Goal: Information Seeking & Learning: Learn about a topic

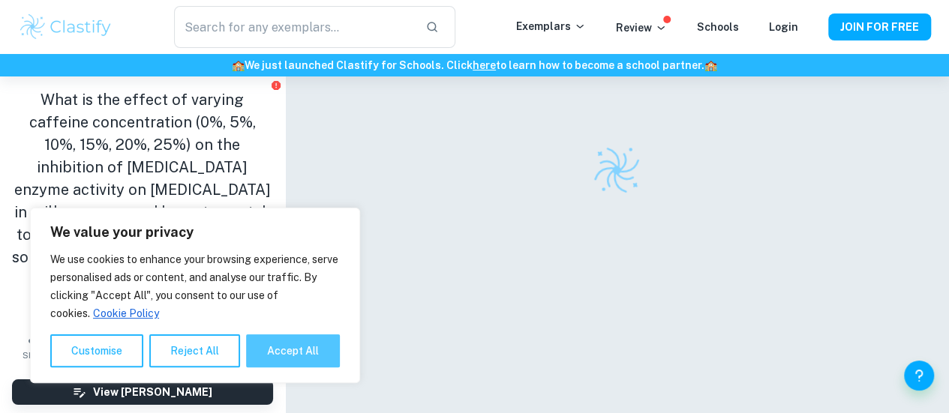
click at [281, 347] on button "Accept All" at bounding box center [293, 351] width 94 height 33
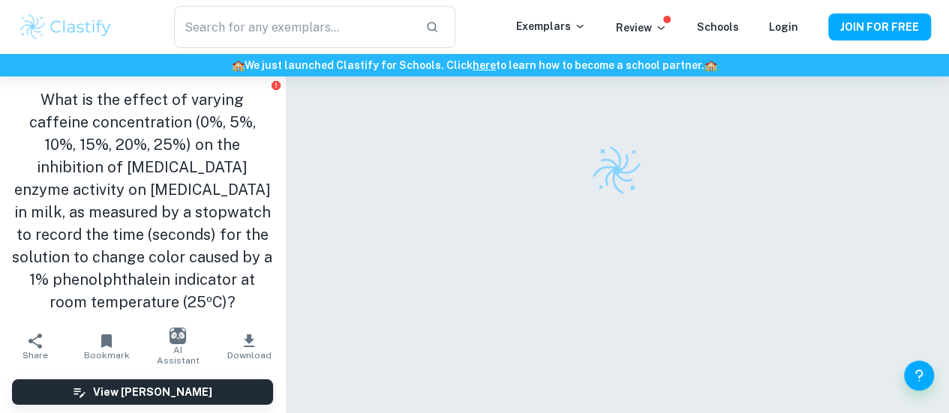
checkbox input "true"
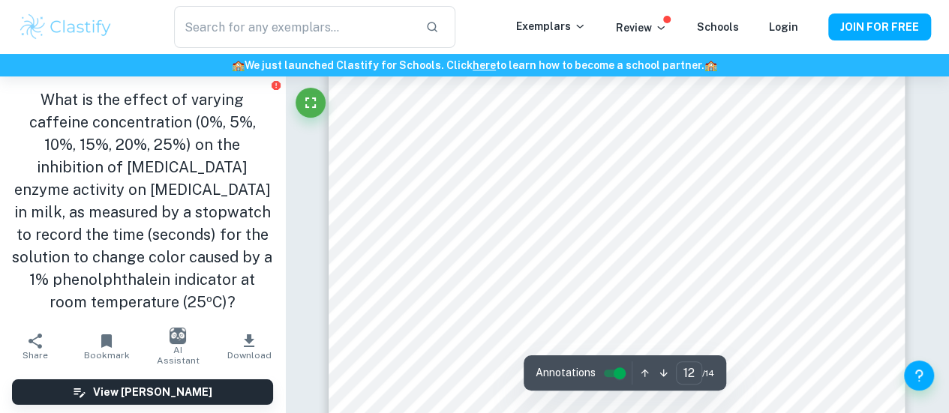
scroll to position [9647, 0]
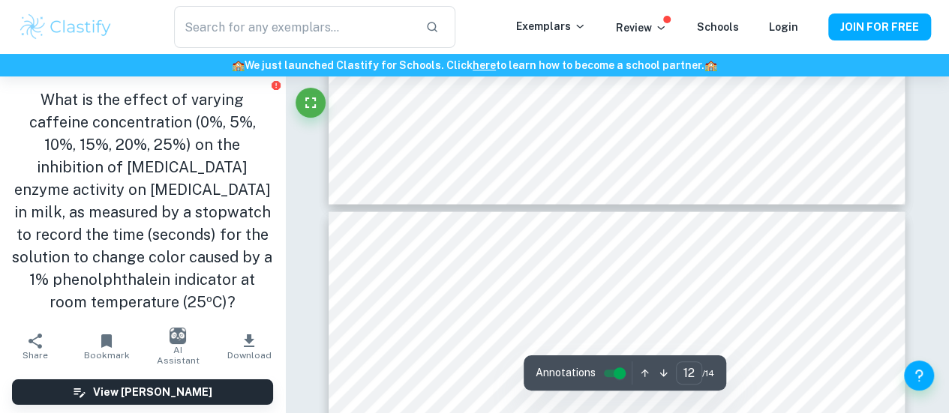
type input "13"
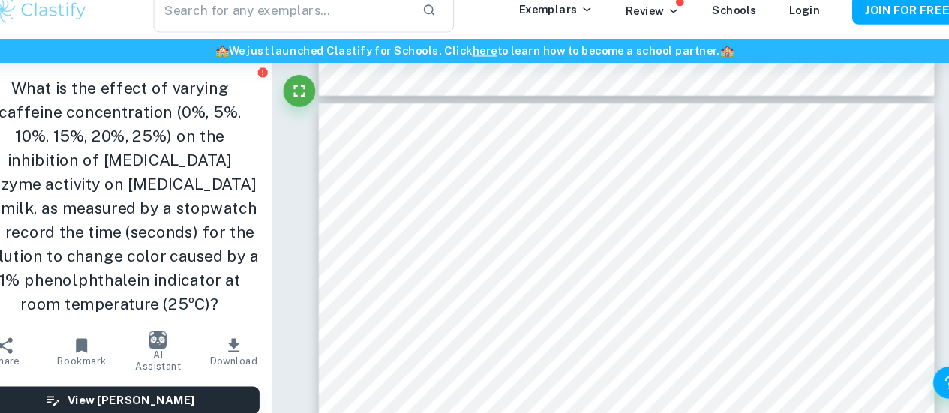
scroll to position [10107, 0]
